Goal: Transaction & Acquisition: Purchase product/service

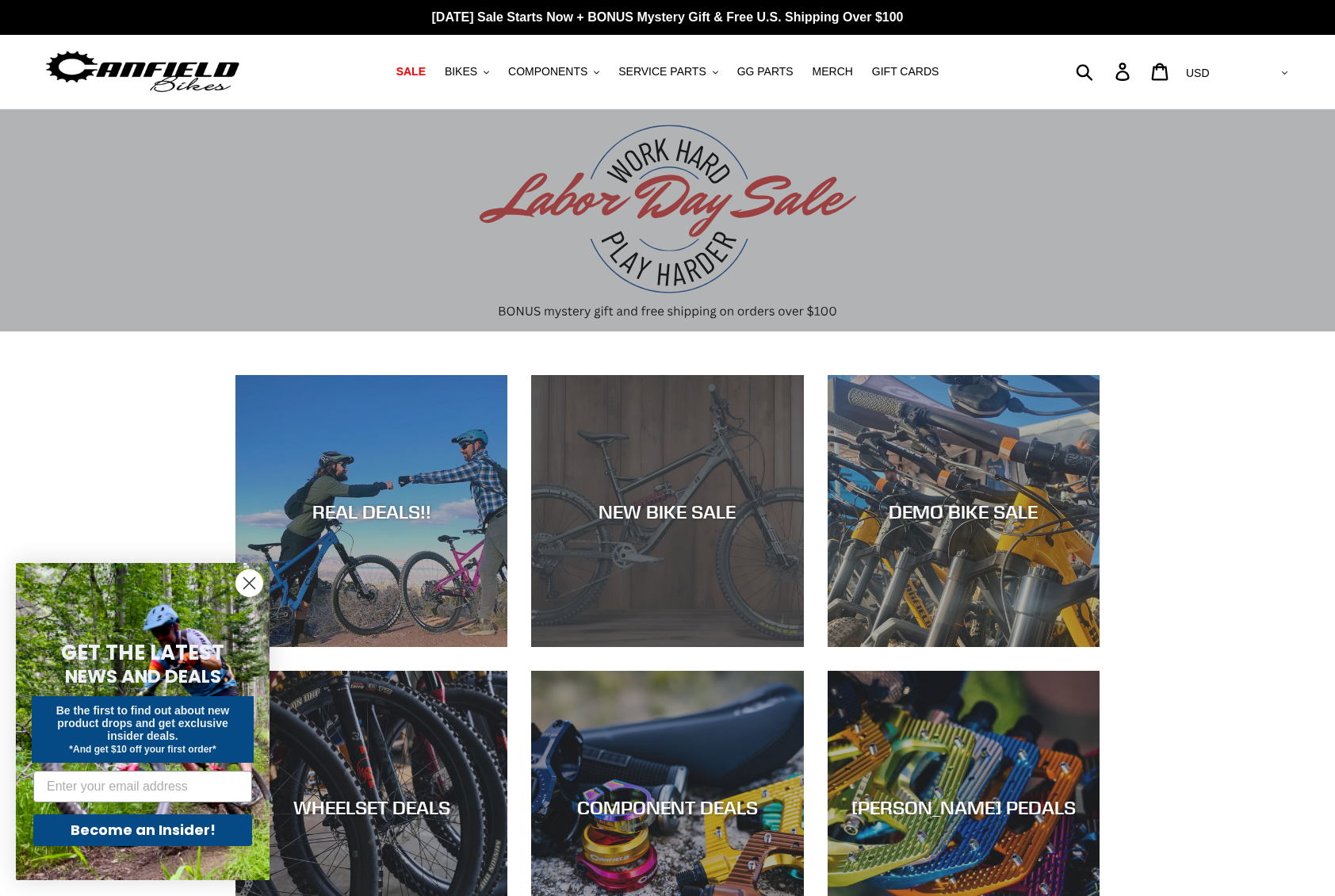
click at [641, 512] on div "NEW BIKE SALE" at bounding box center [668, 511] width 272 height 23
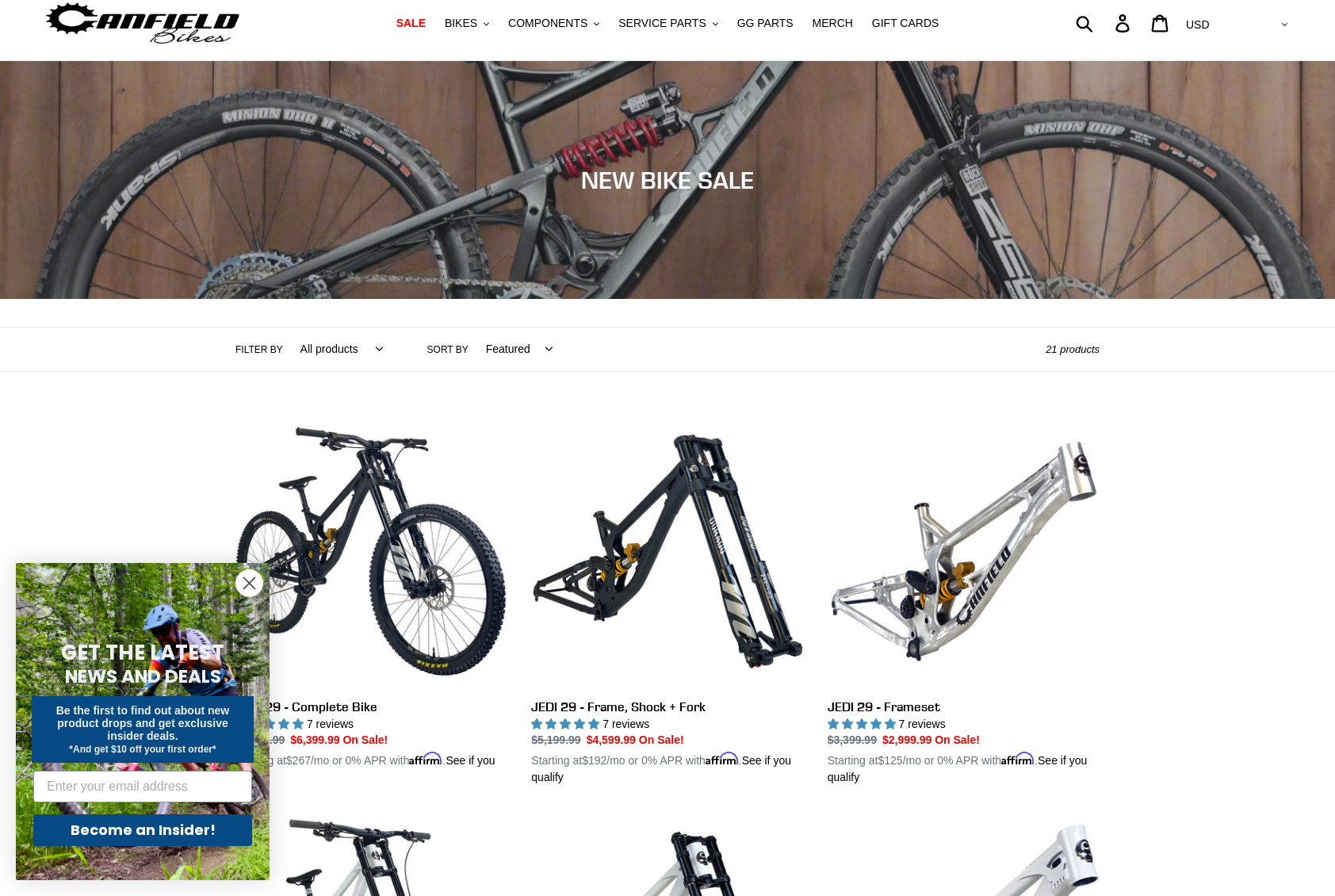
scroll to position [54, 0]
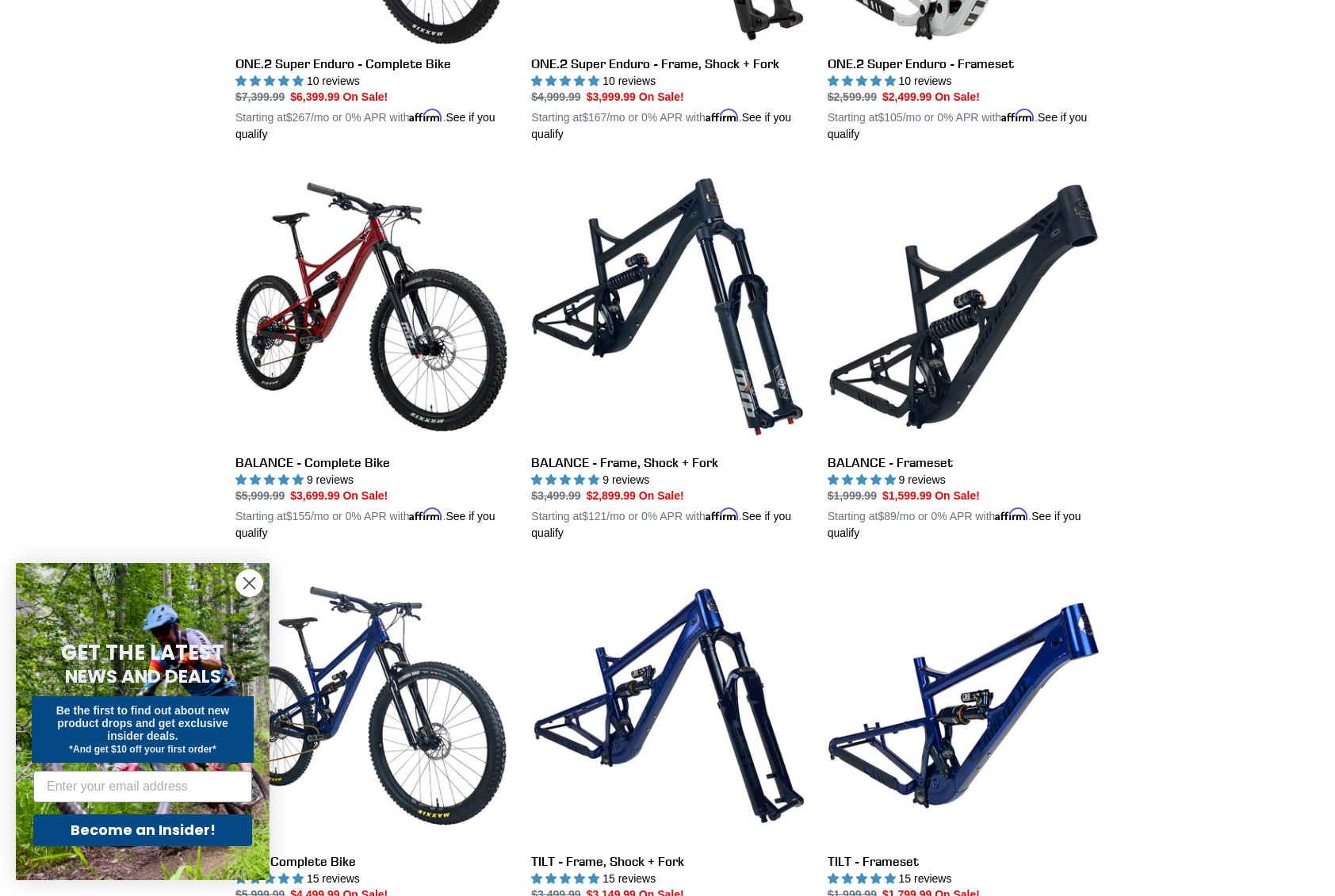
scroll to position [1493, 0]
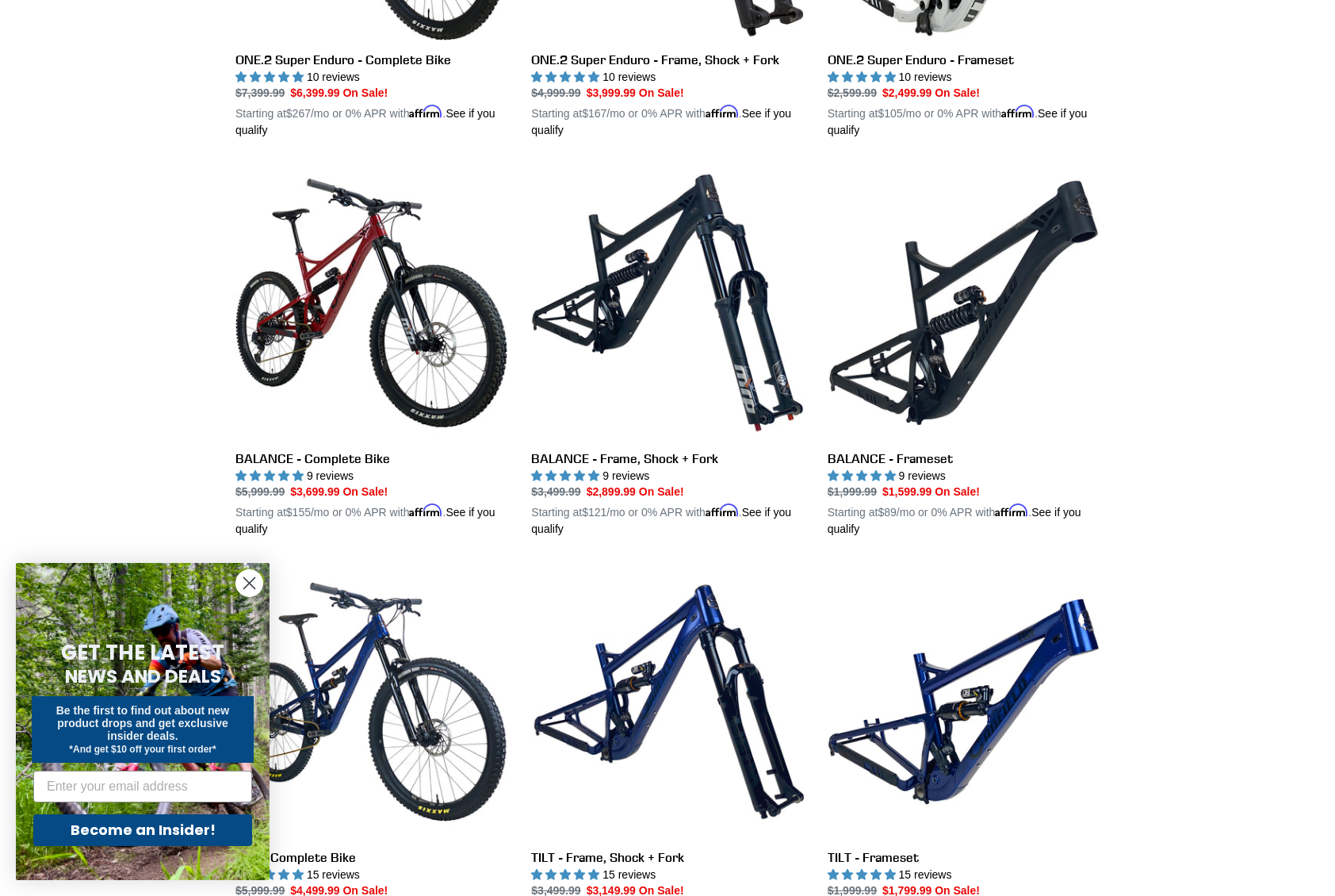
click at [260, 579] on circle "Close dialog" at bounding box center [249, 584] width 26 height 26
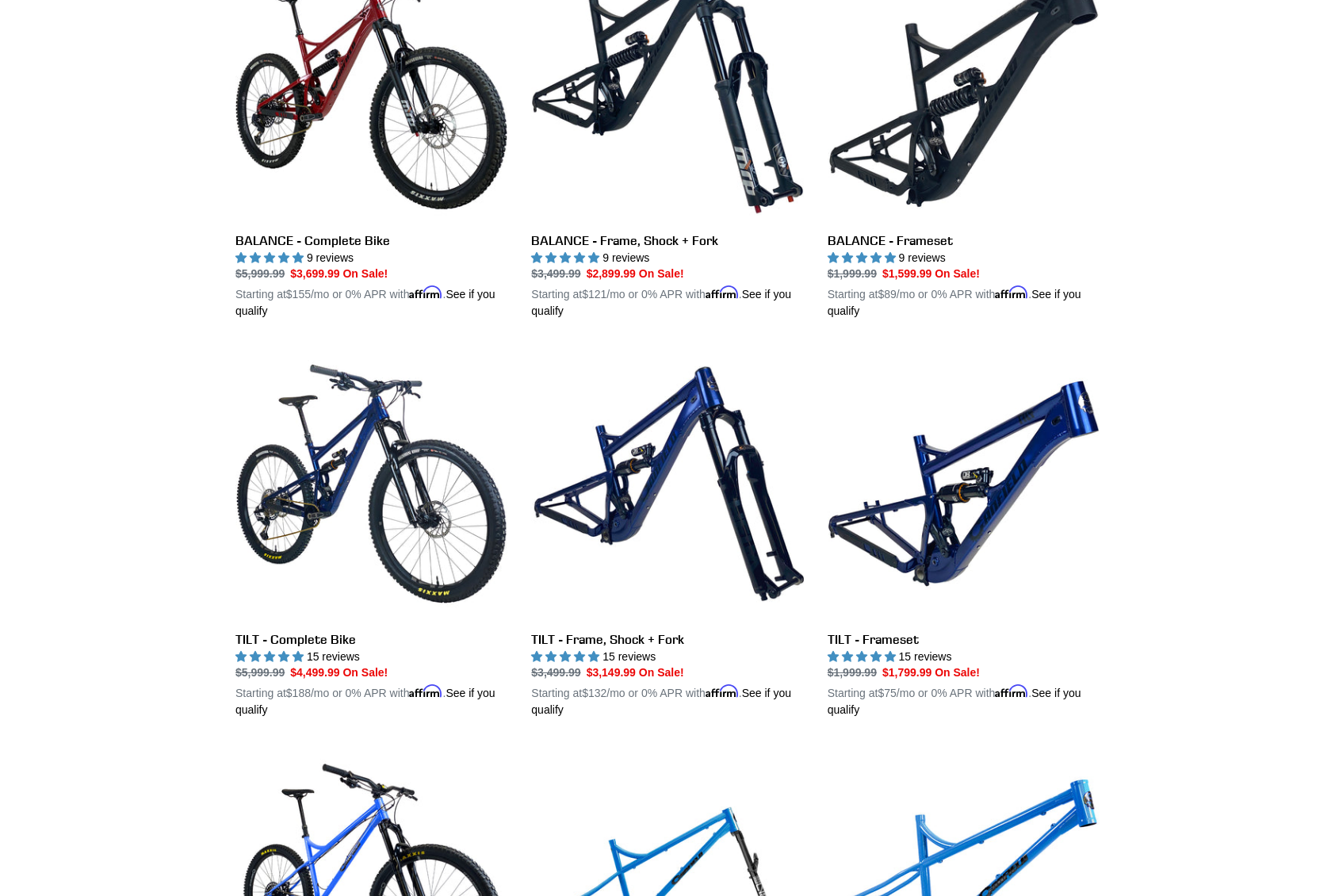
scroll to position [1716, 0]
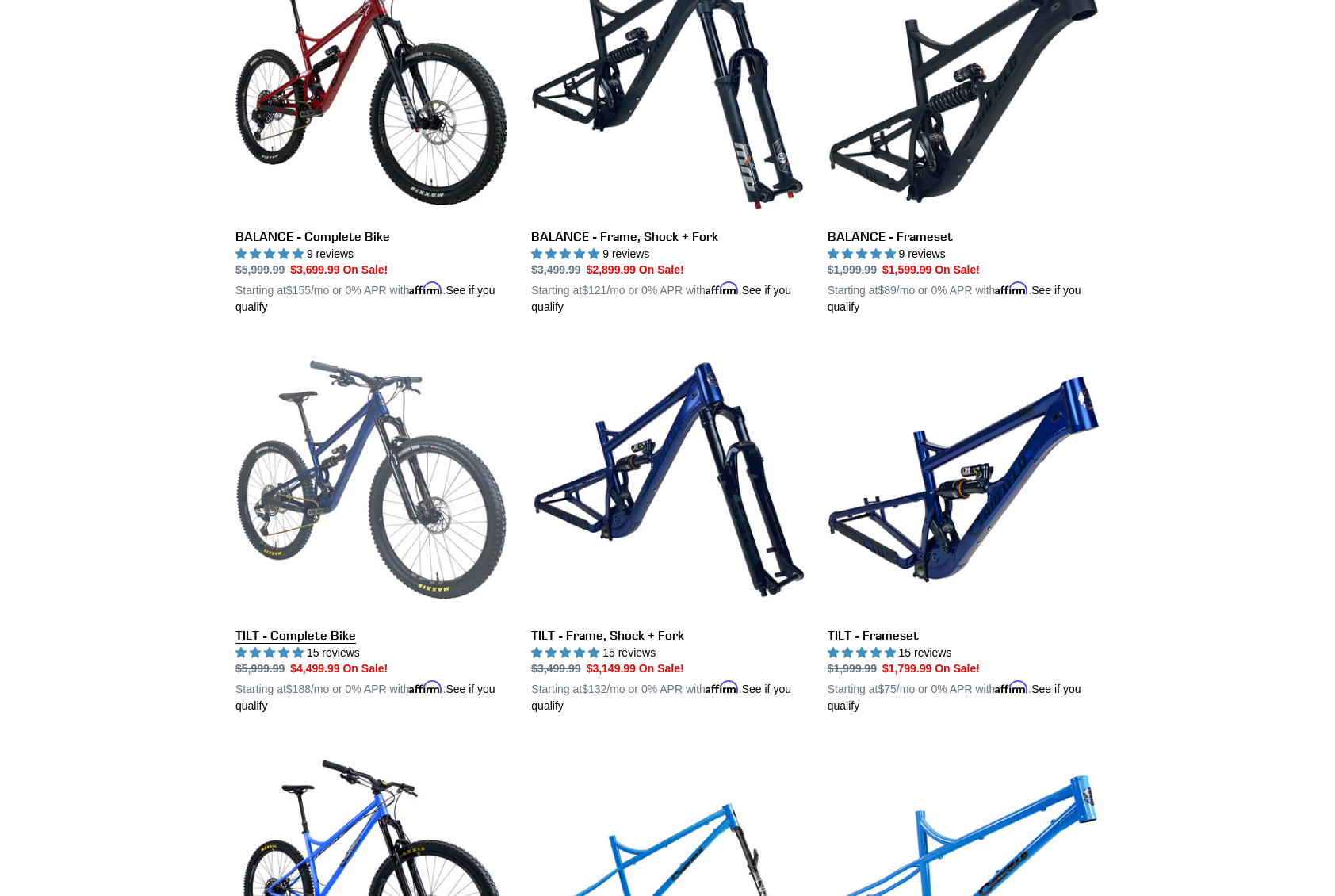
click at [310, 628] on link "TILT - Complete Bike" at bounding box center [372, 529] width 272 height 371
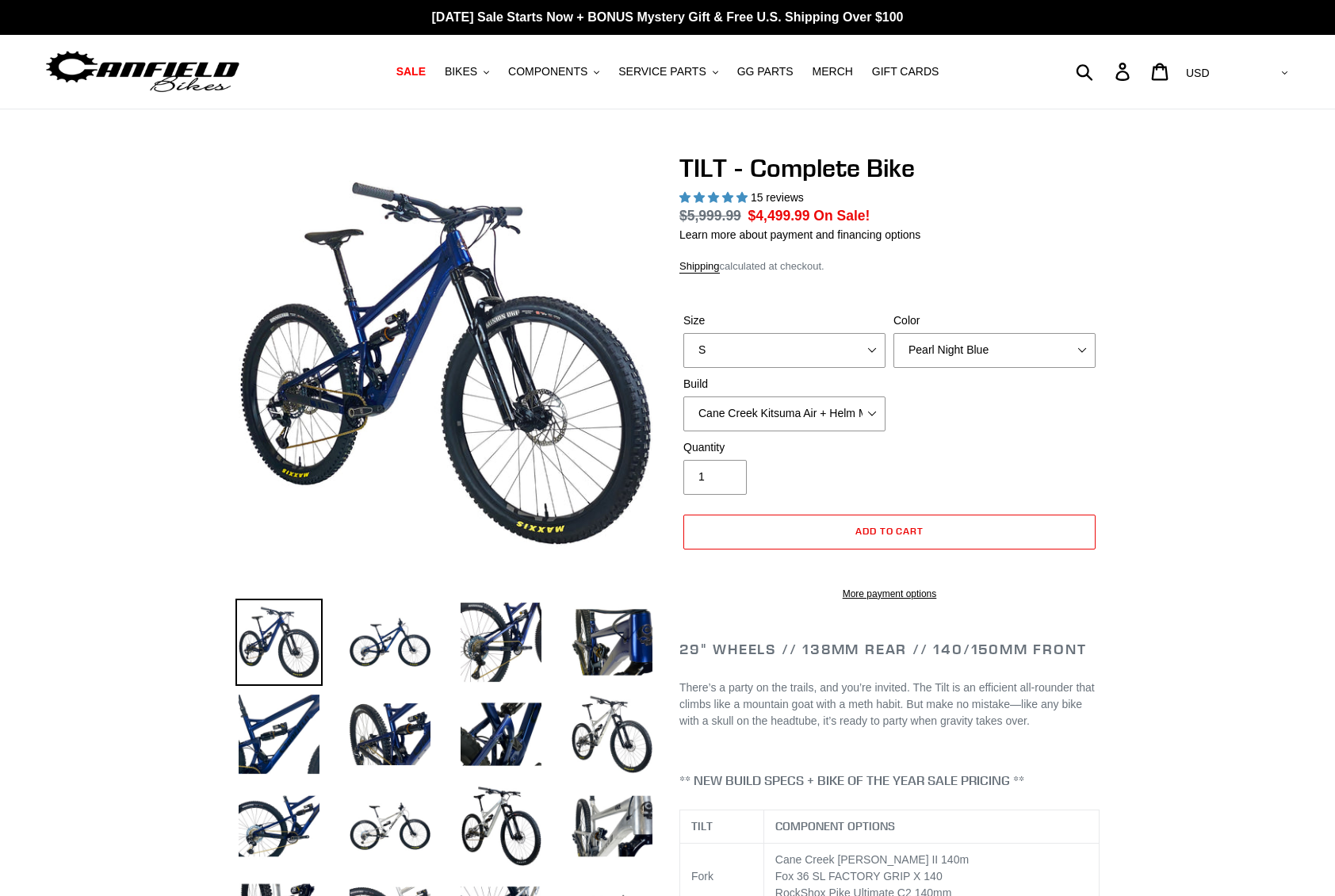
select select "highest-rating"
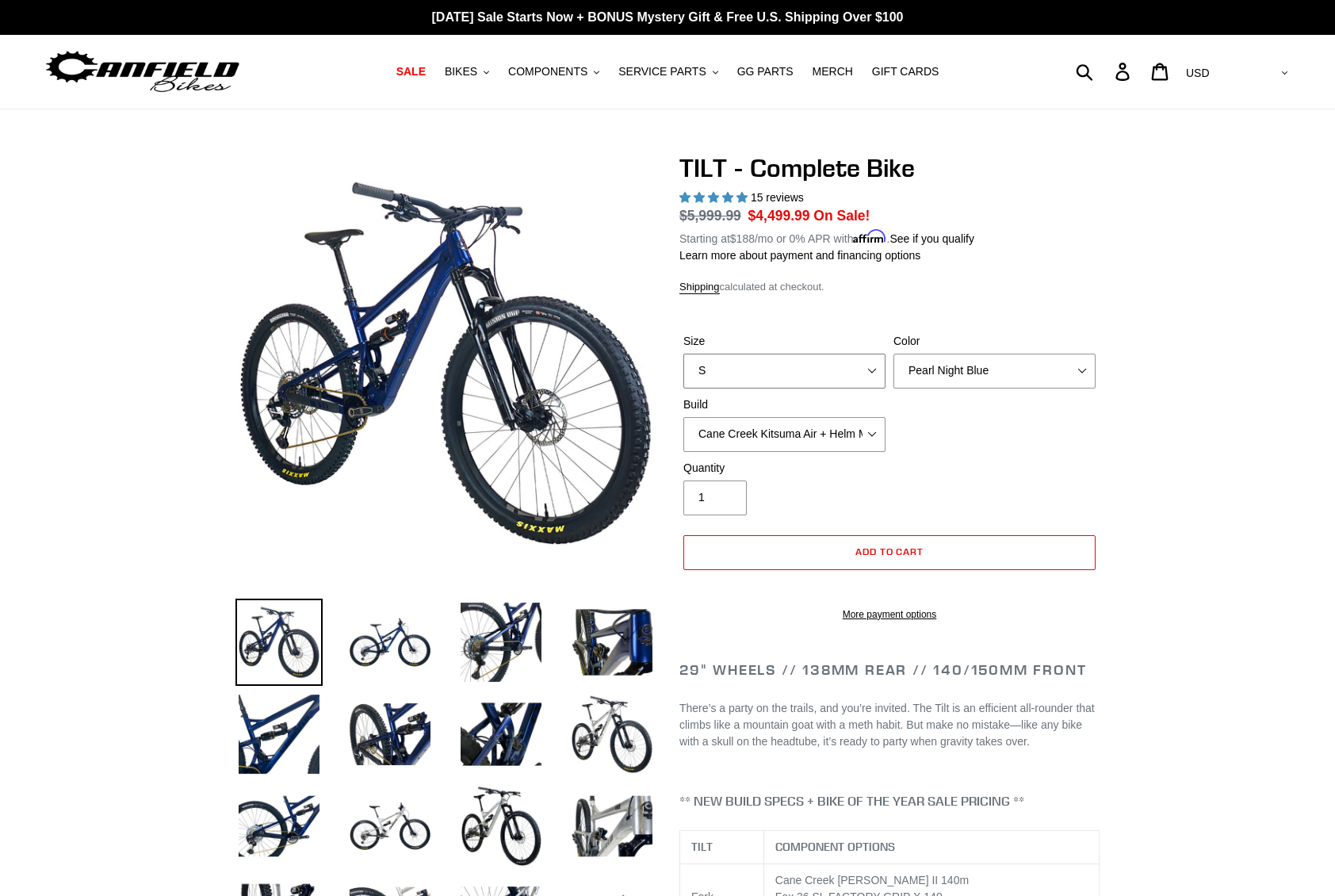
click at [869, 368] on select "S M L" at bounding box center [784, 370] width 202 height 34
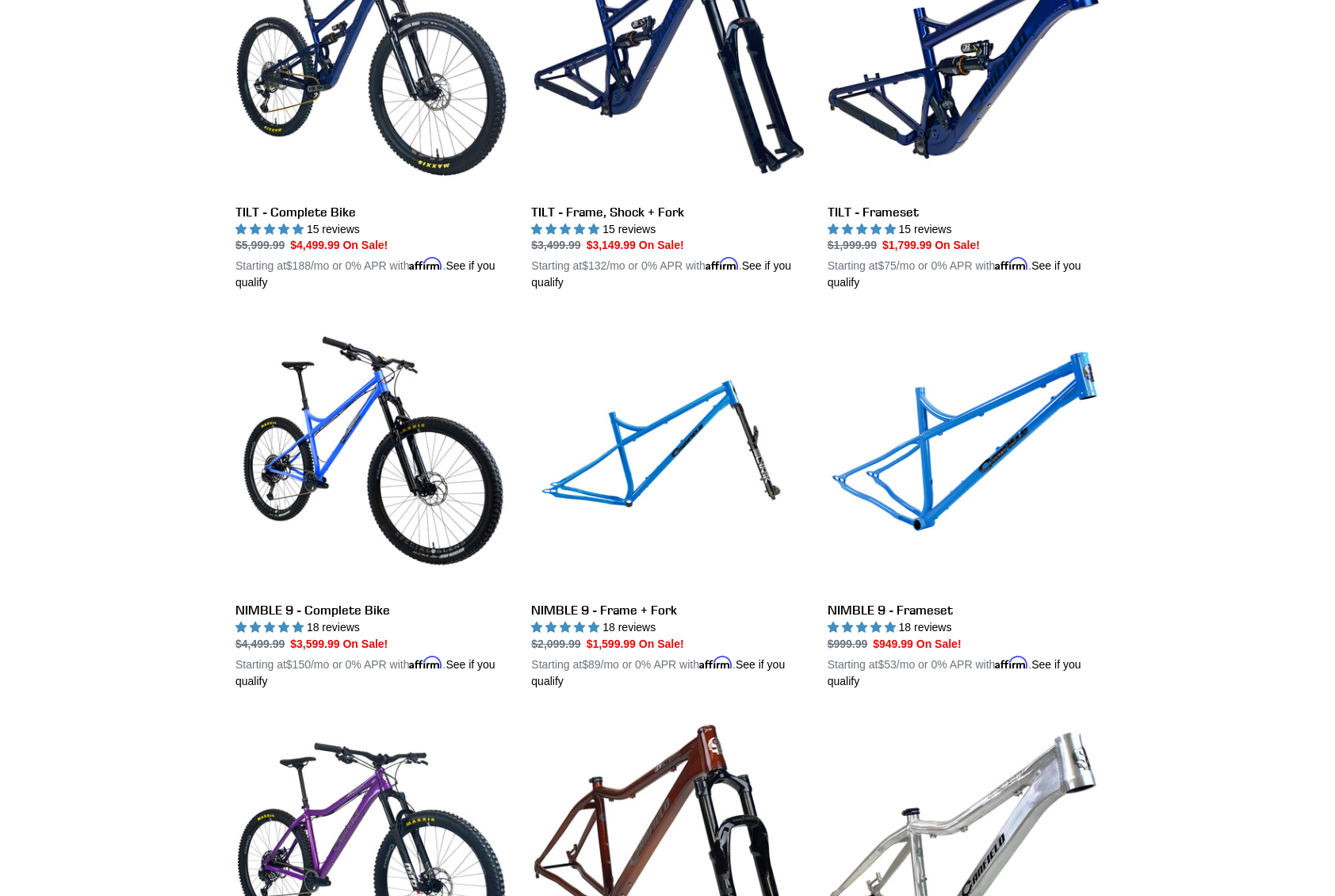
scroll to position [2140, 0]
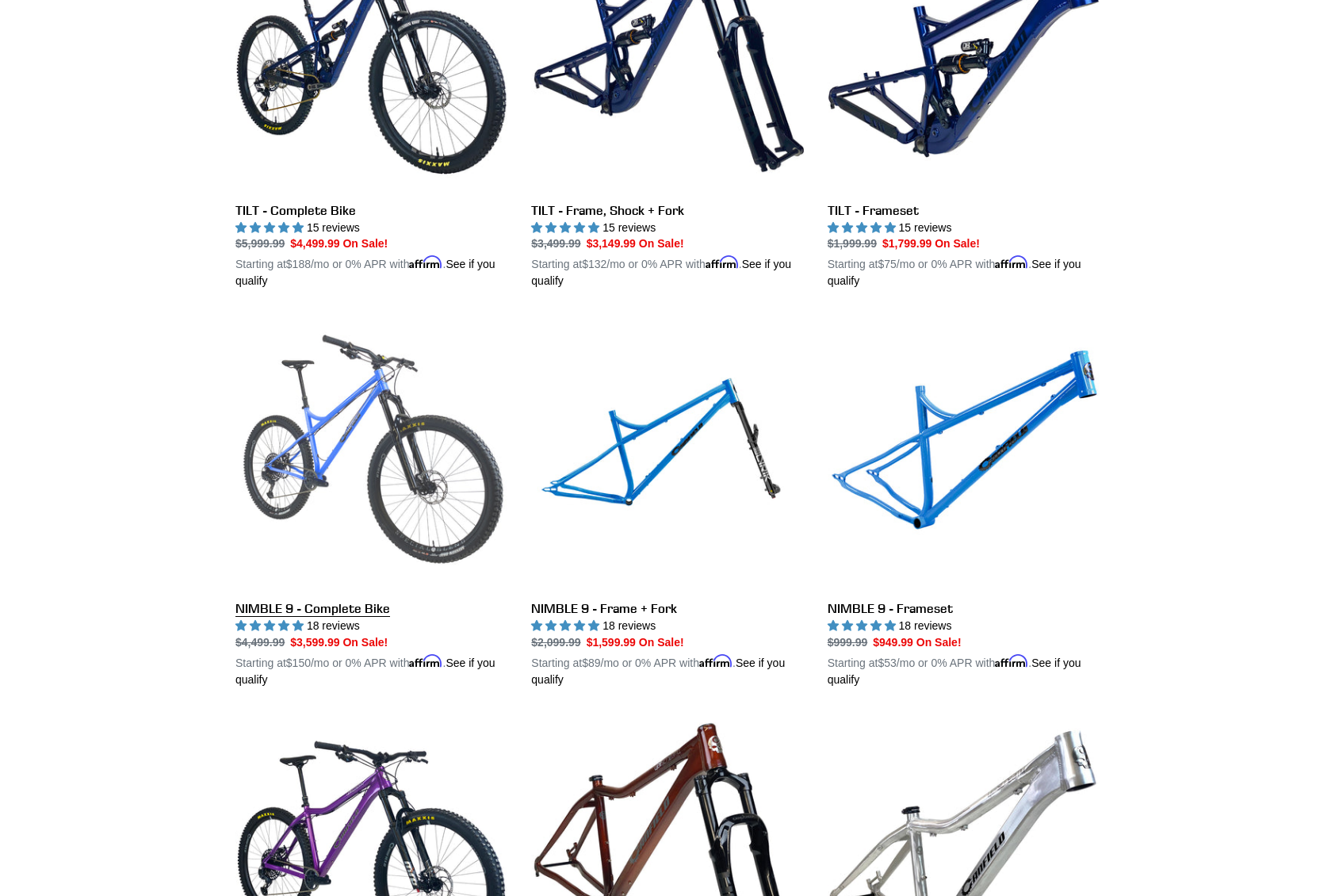
click at [389, 509] on link "NIMBLE 9 - Complete Bike" at bounding box center [372, 503] width 272 height 371
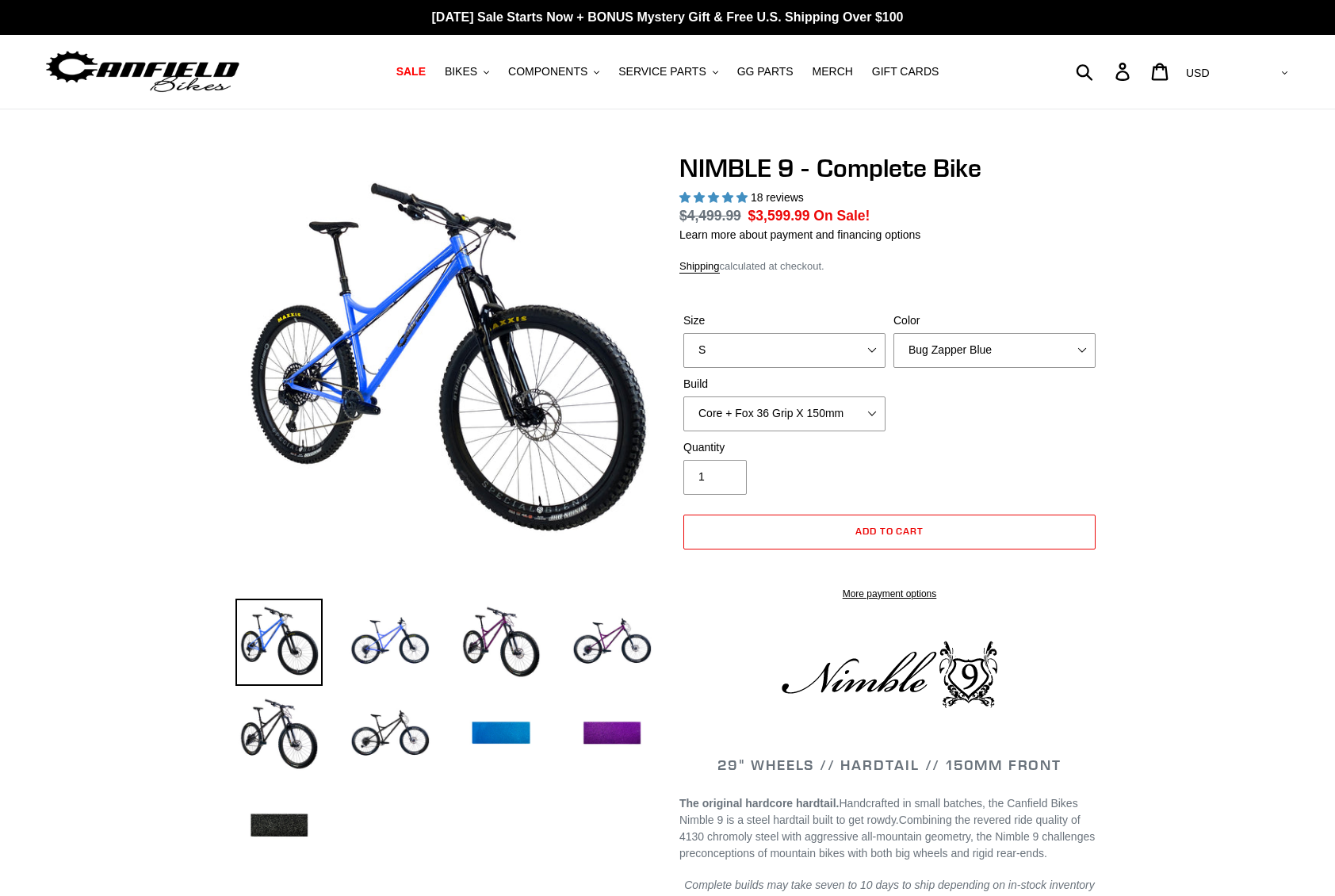
select select "highest-rating"
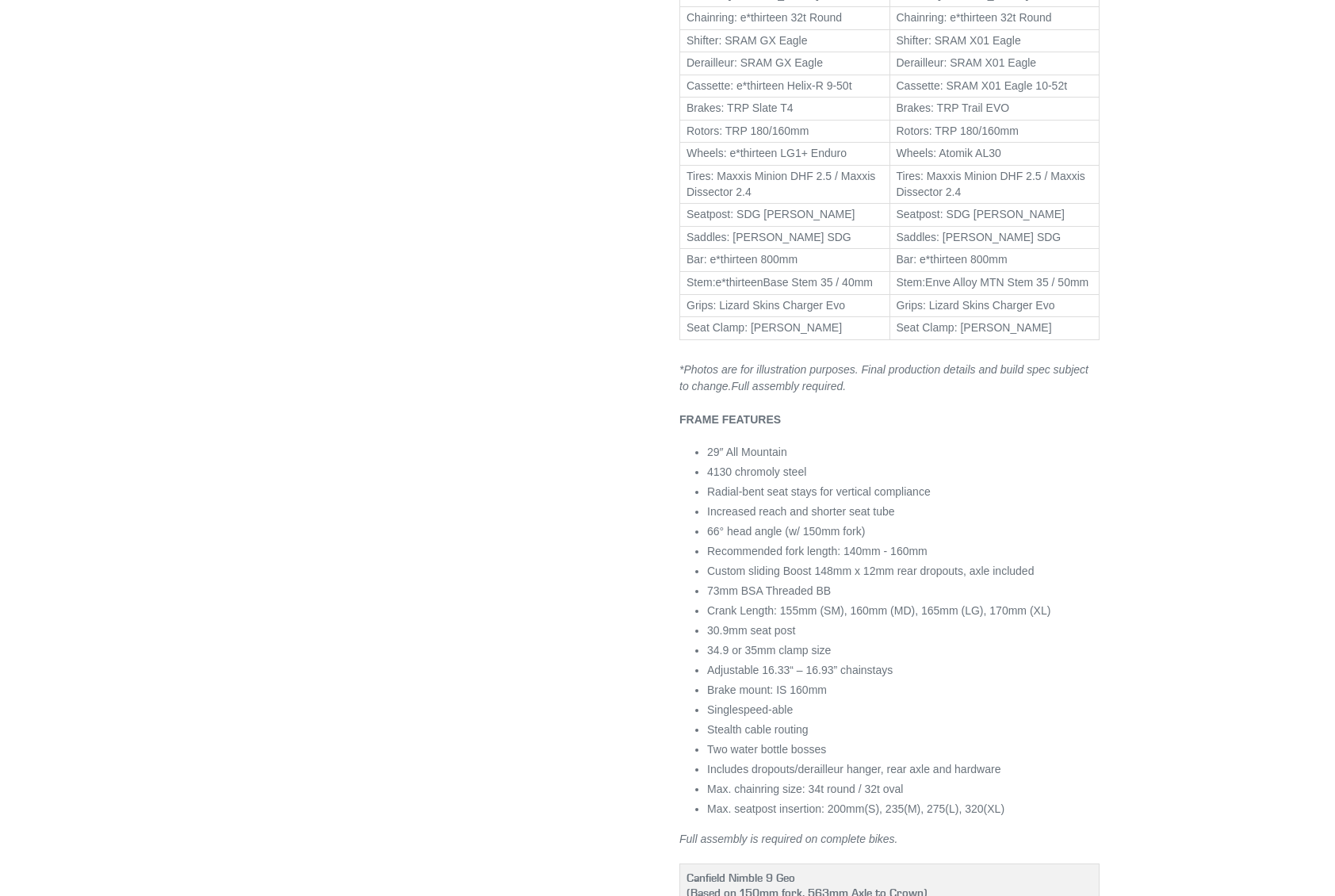
scroll to position [1101, 0]
